Goal: Task Accomplishment & Management: Manage account settings

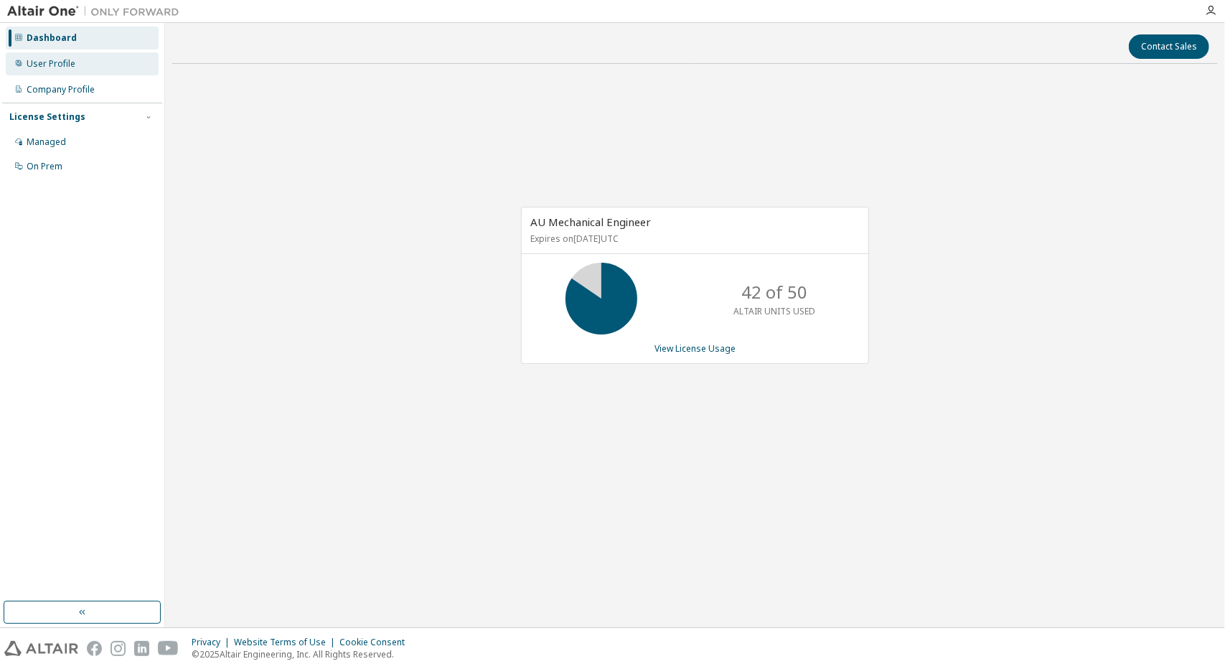
click at [95, 68] on div "User Profile" at bounding box center [82, 63] width 153 height 23
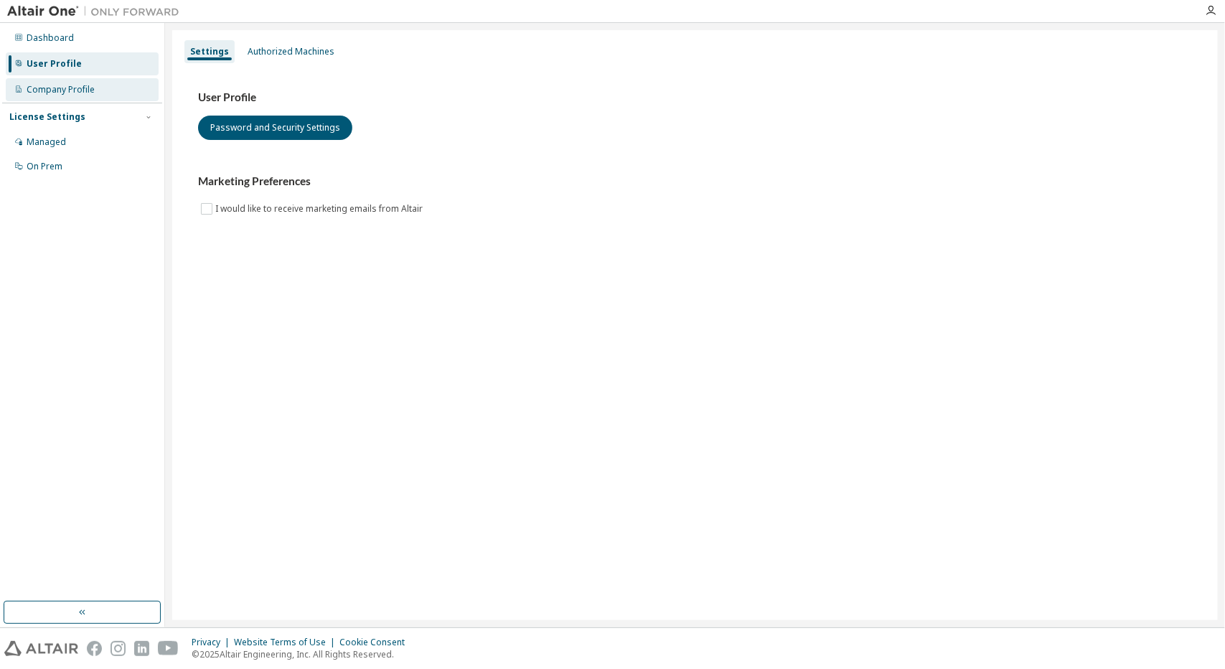
click at [106, 83] on div "Company Profile" at bounding box center [82, 89] width 153 height 23
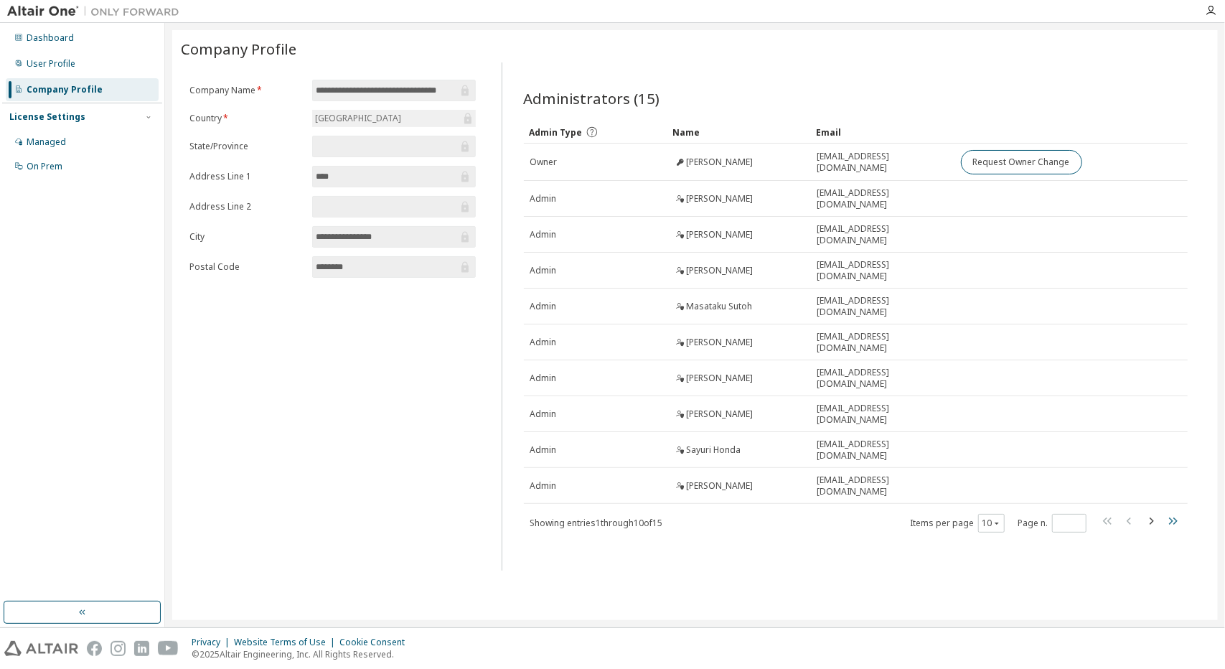
click at [1177, 518] on icon "button" at bounding box center [1173, 521] width 9 height 7
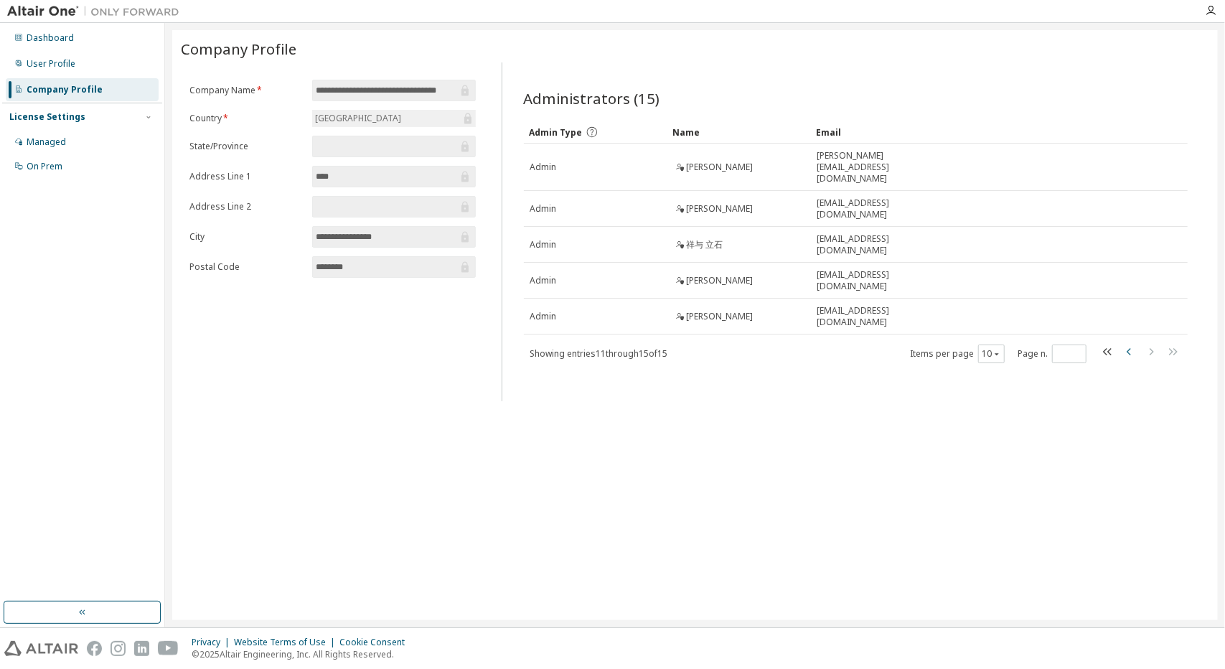
click at [1126, 343] on icon "button" at bounding box center [1129, 351] width 17 height 17
type input "*"
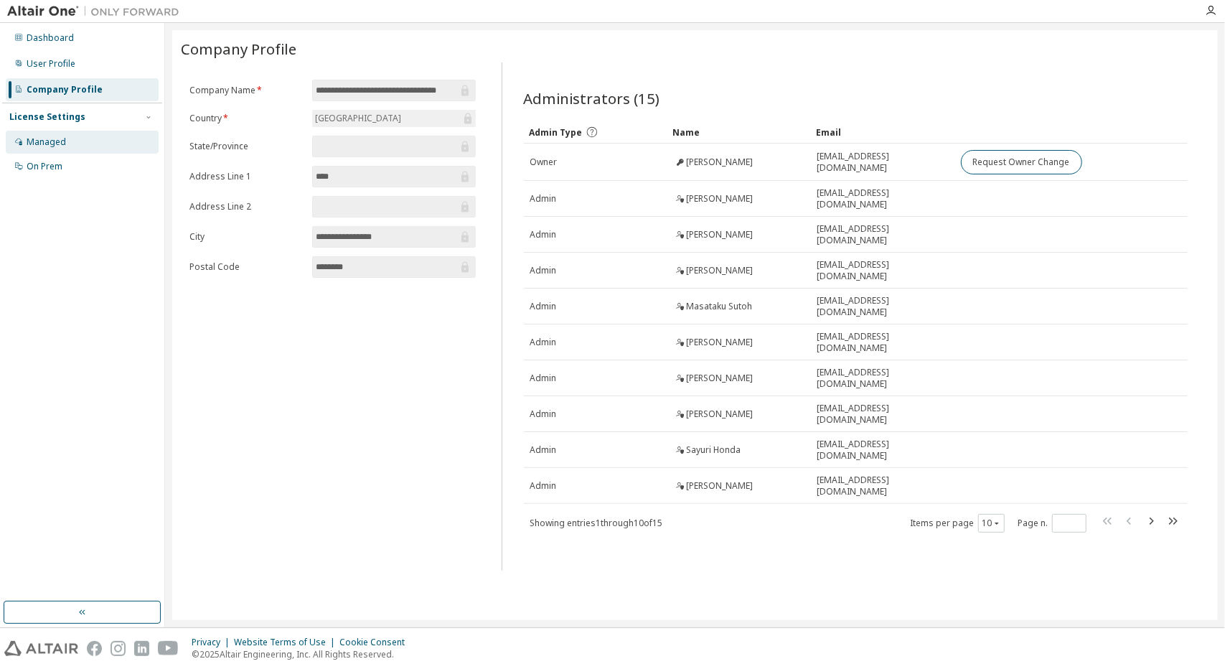
click at [47, 147] on div "Managed" at bounding box center [46, 141] width 39 height 11
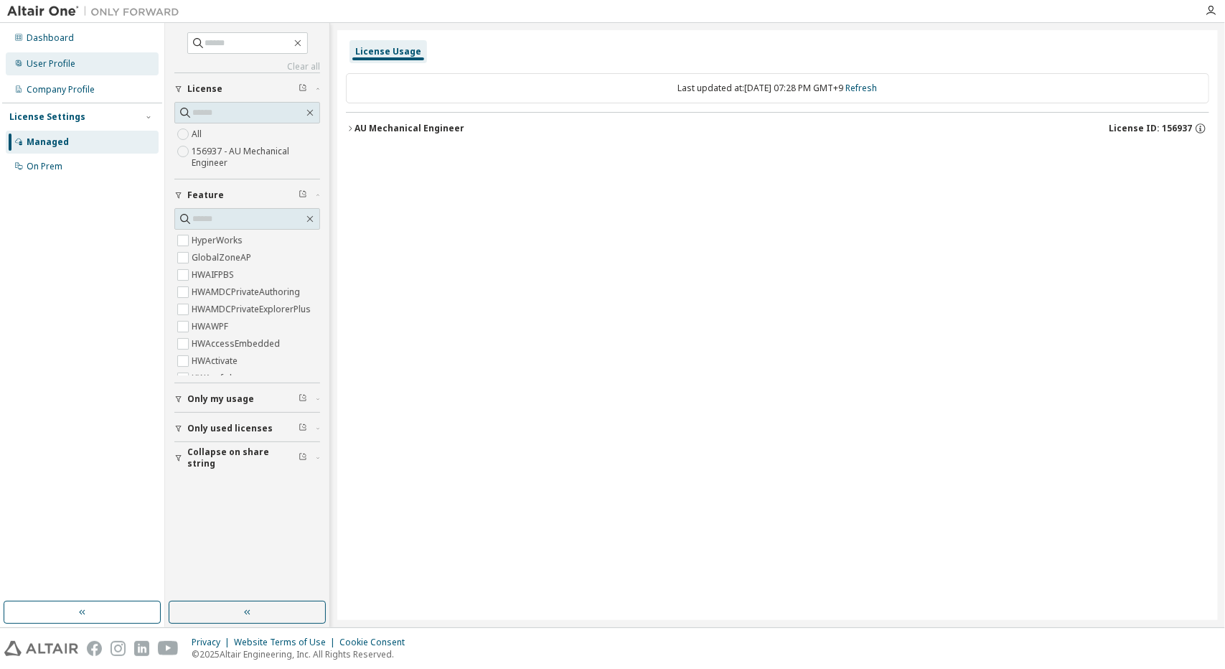
click at [73, 71] on div "User Profile" at bounding box center [82, 63] width 153 height 23
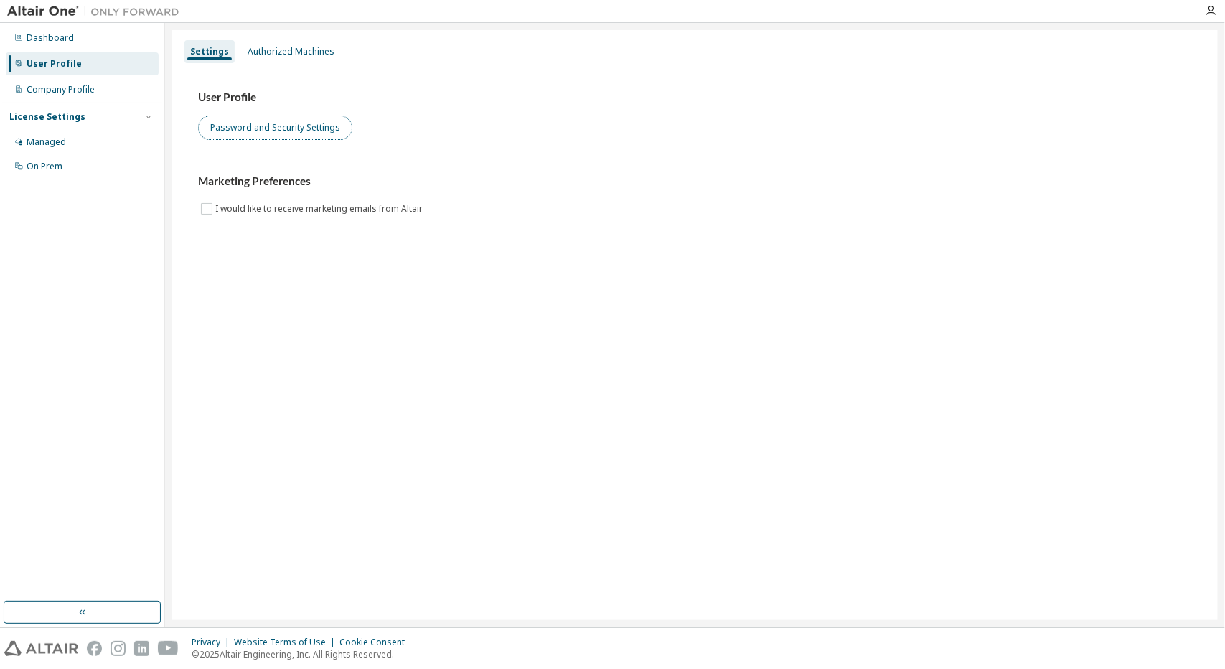
click at [289, 138] on button "Password and Security Settings" at bounding box center [275, 128] width 154 height 24
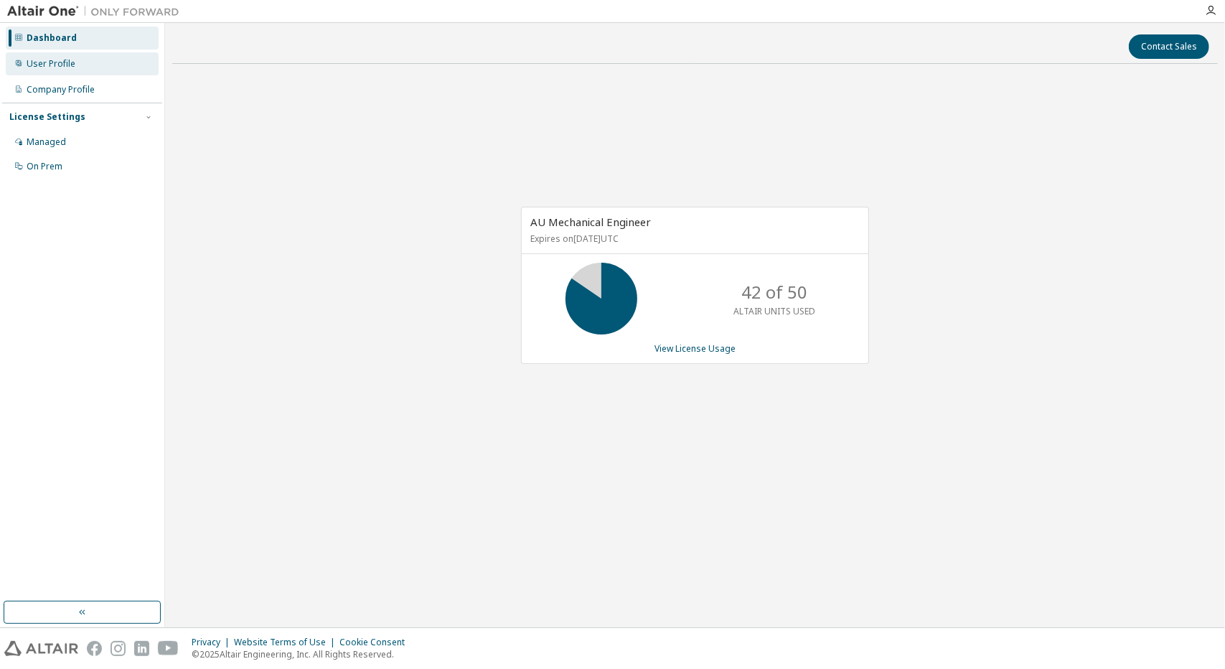
click at [21, 64] on icon at bounding box center [18, 63] width 9 height 9
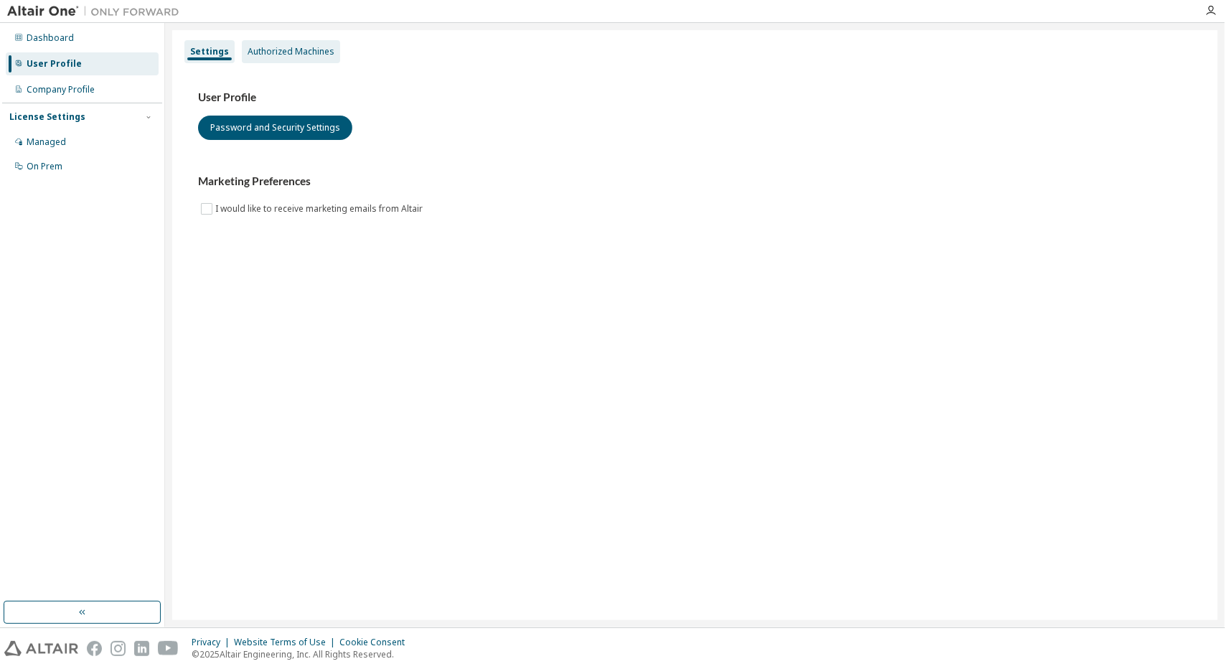
click at [250, 47] on div "Authorized Machines" at bounding box center [291, 51] width 87 height 11
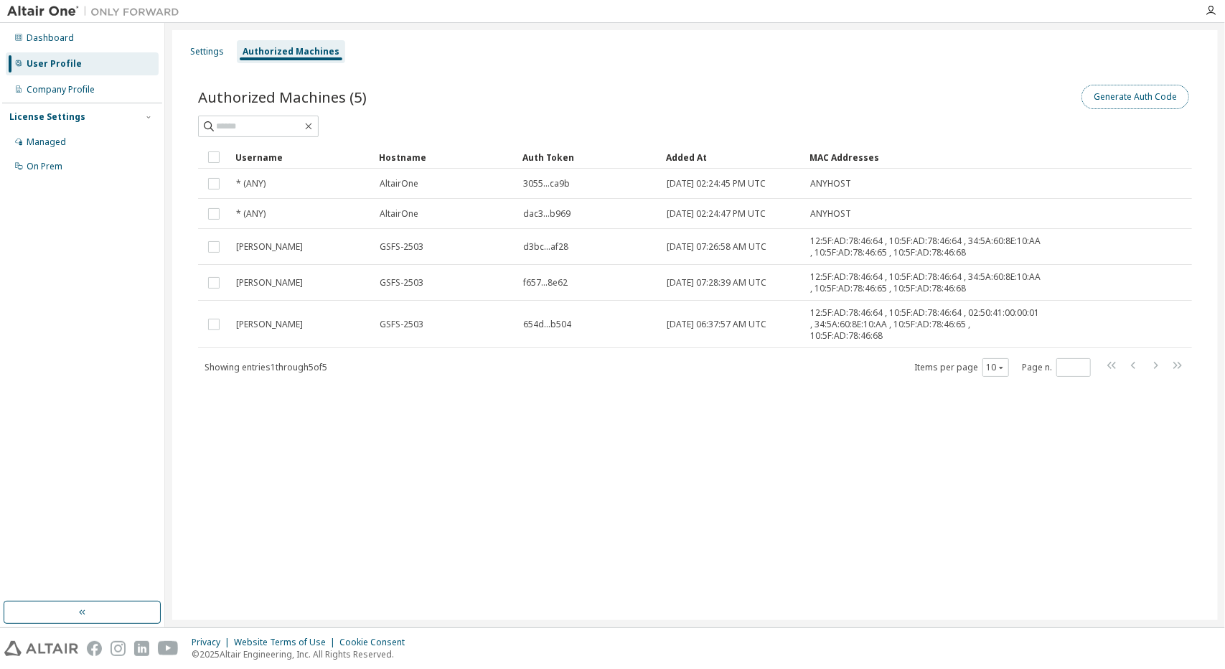
click at [1144, 103] on button "Generate Auth Code" at bounding box center [1136, 97] width 108 height 24
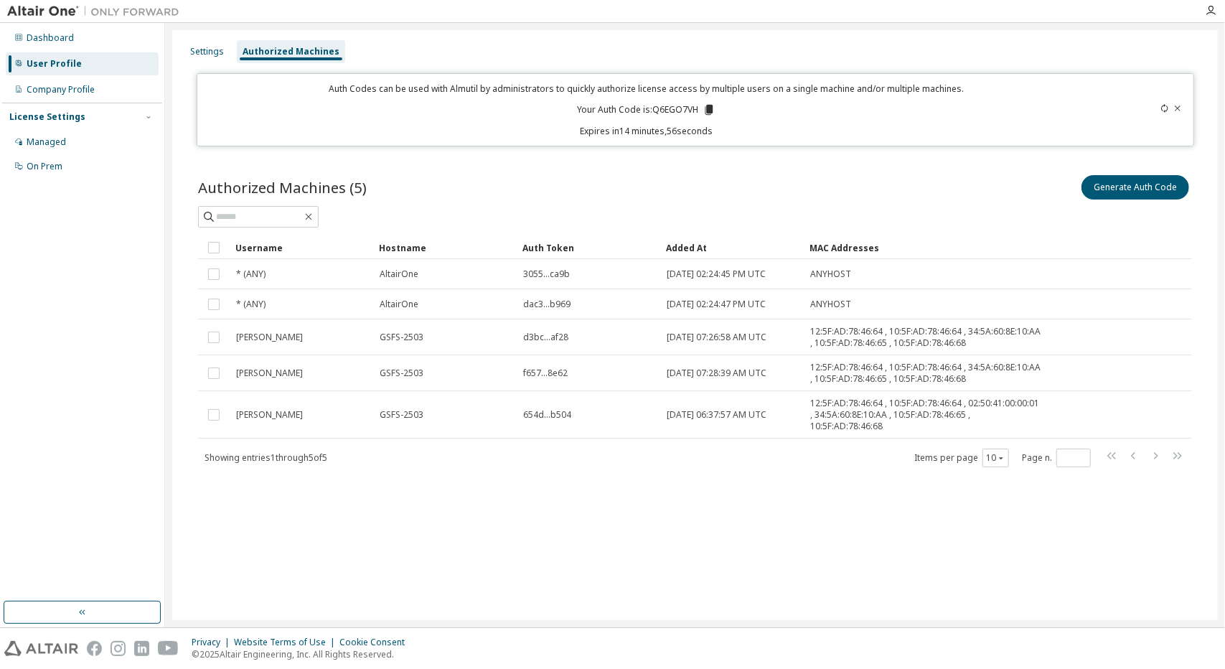
click at [711, 108] on icon at bounding box center [709, 110] width 8 height 10
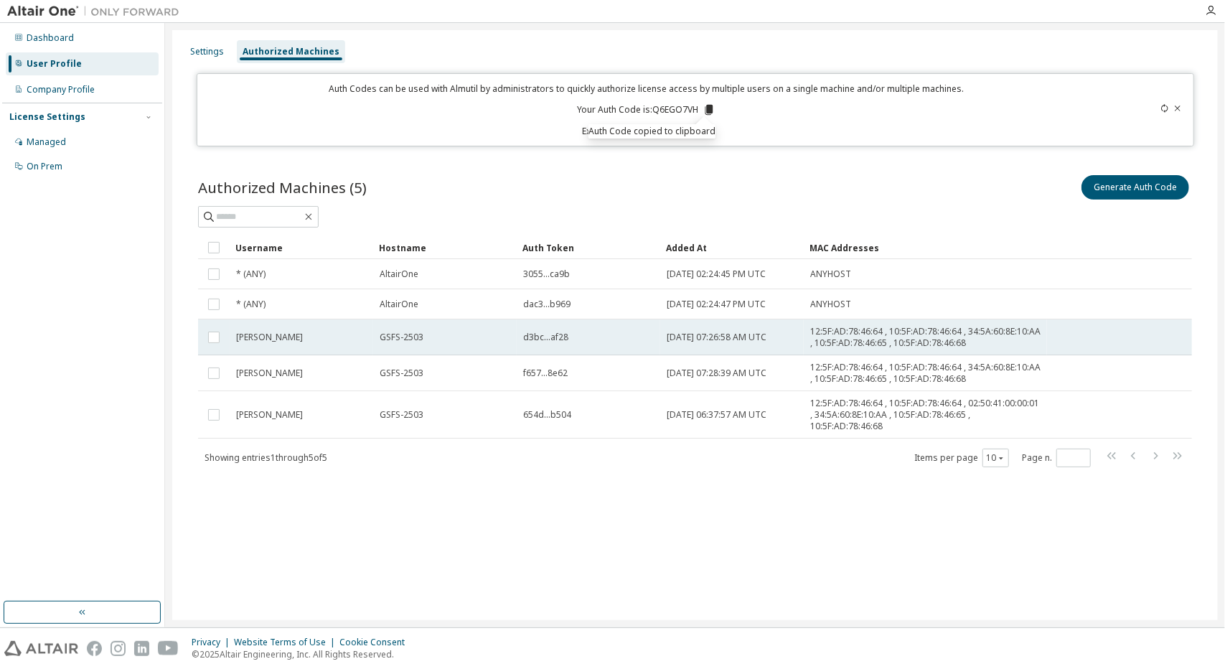
click at [1077, 345] on tr "Yusuke KOMEDA GSFS-2503 d3bc...af28 2025-10-01 07:26:58 AM UTC 12:5F:AD:78:46:6…" at bounding box center [695, 337] width 994 height 36
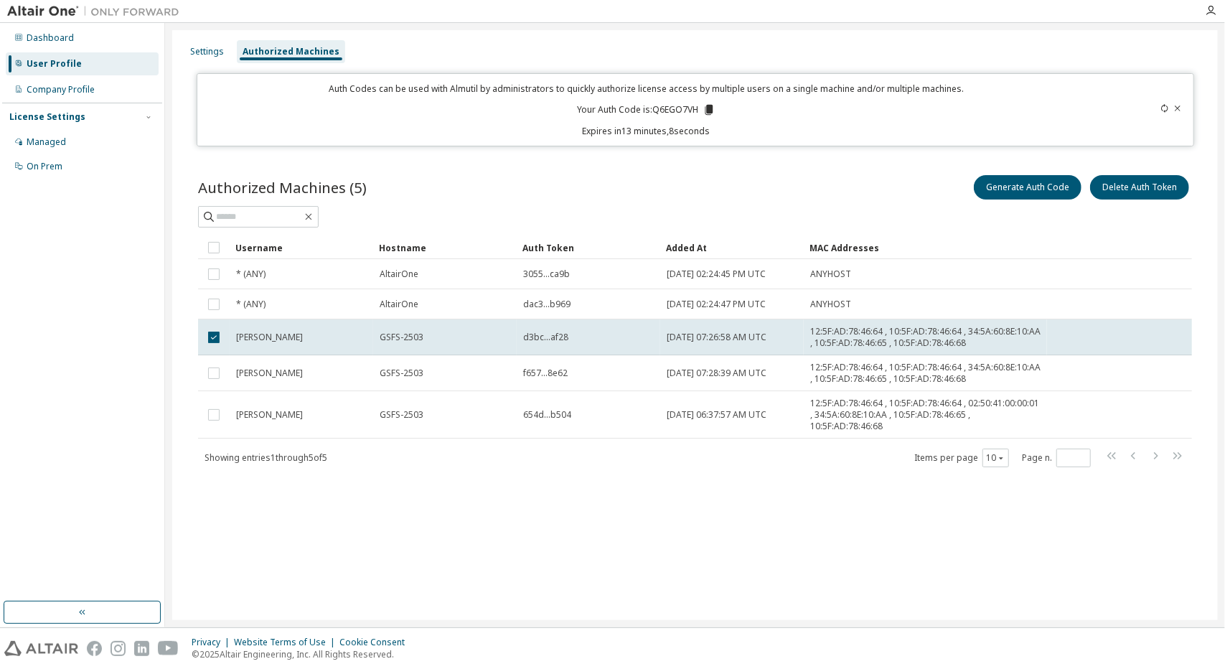
click at [743, 195] on div "Generate Auth Code Delete Auth Token" at bounding box center [944, 187] width 497 height 30
click at [1185, 104] on div "Auth Codes can be used with Almutil by administrators to quickly authorize lice…" at bounding box center [696, 109] width 998 height 73
click at [642, 499] on div "Authorized Machines (5) Generate Auth Code Delete Auth Token Clear Load Save Sa…" at bounding box center [695, 330] width 1029 height 350
click at [665, 466] on div "Showing entries 1 through 5 of 5 Items per page 10 Page n. *" at bounding box center [695, 457] width 994 height 21
